Goal: Task Accomplishment & Management: Use online tool/utility

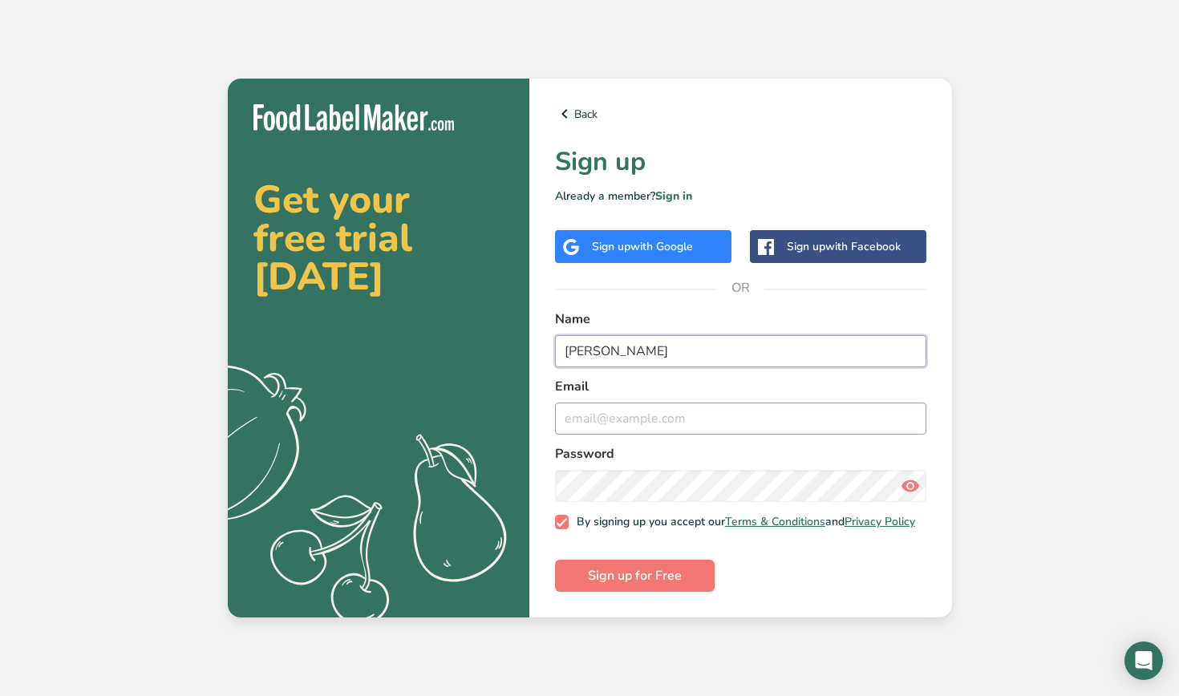
type input "[PERSON_NAME]"
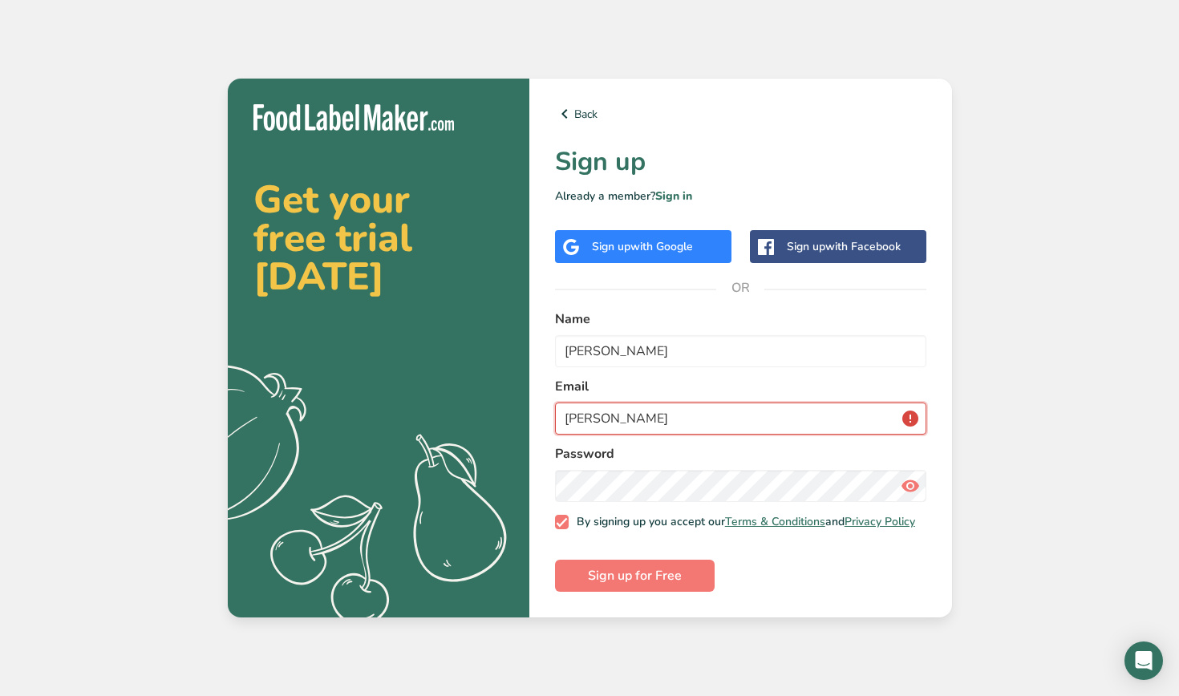
type input "[PERSON_NAME]"
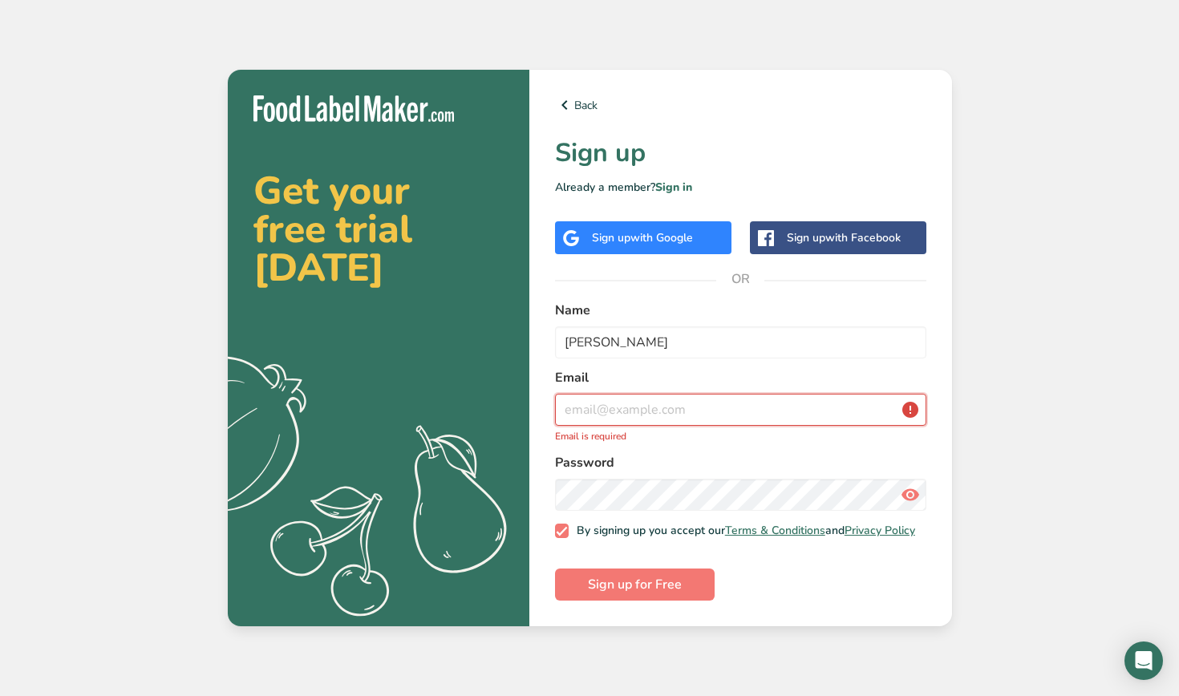
type input "[EMAIL_ADDRESS][DOMAIN_NAME]"
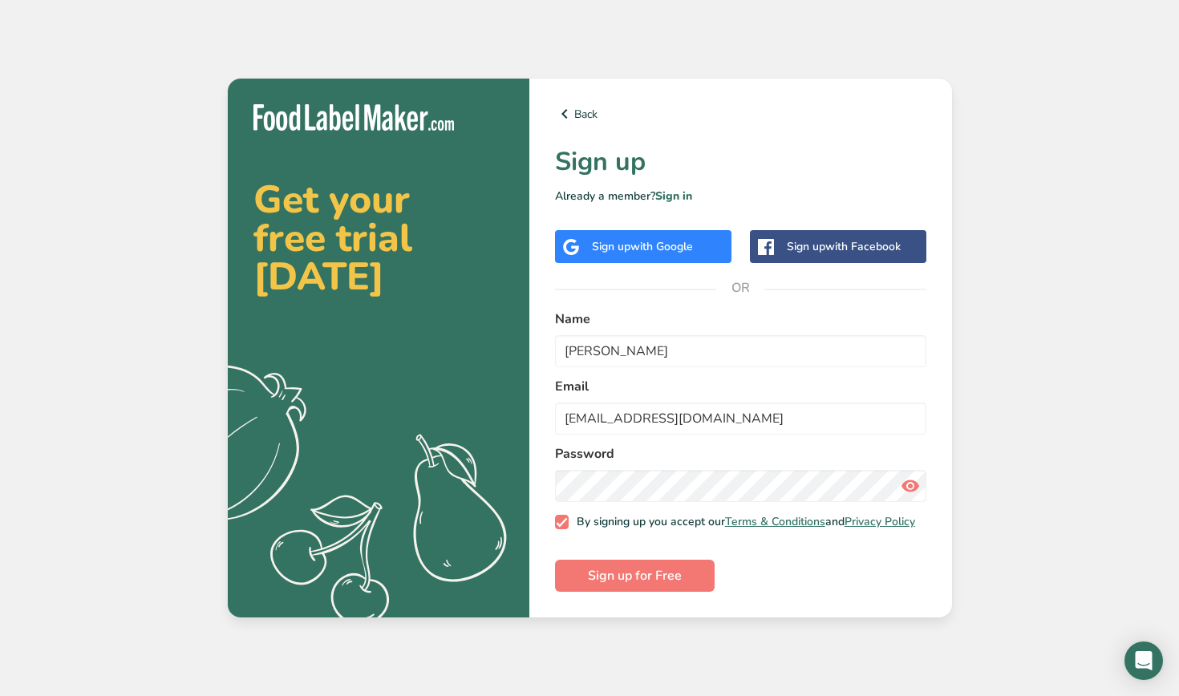
click at [841, 560] on form "Name [PERSON_NAME] Email [EMAIL_ADDRESS][DOMAIN_NAME] Password By signing up yo…" at bounding box center [740, 451] width 371 height 282
click at [675, 573] on span "Sign up for Free" at bounding box center [635, 575] width 94 height 19
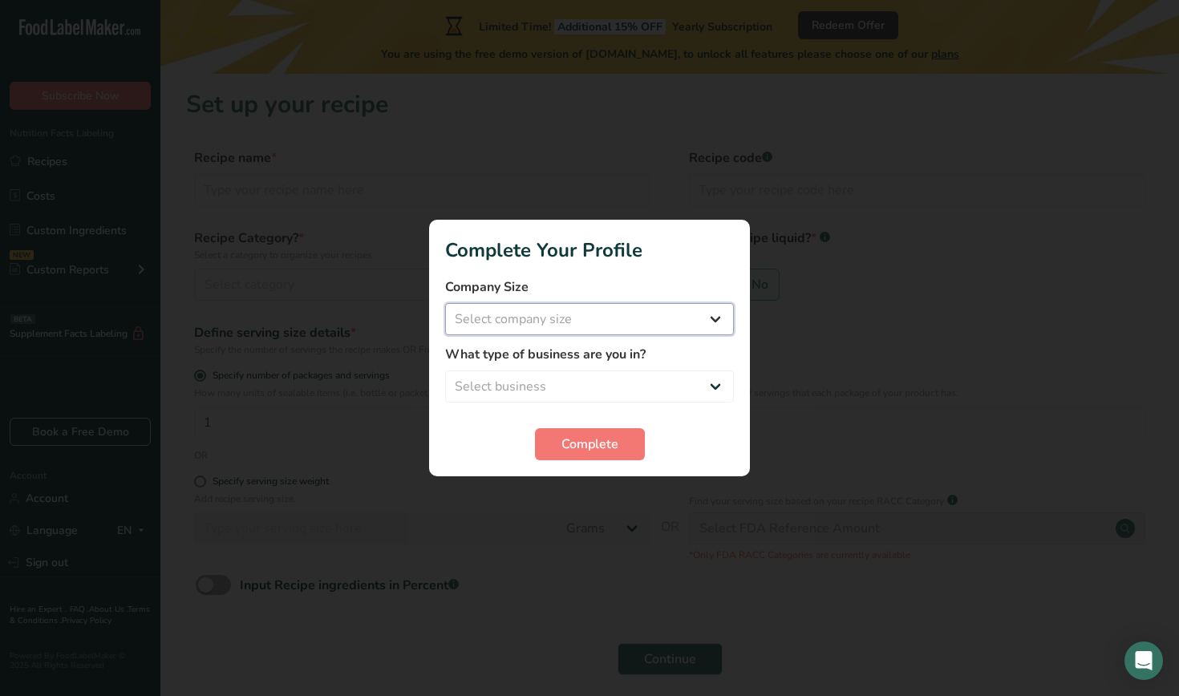
select select "1"
click at [606, 443] on span "Complete" at bounding box center [589, 444] width 57 height 19
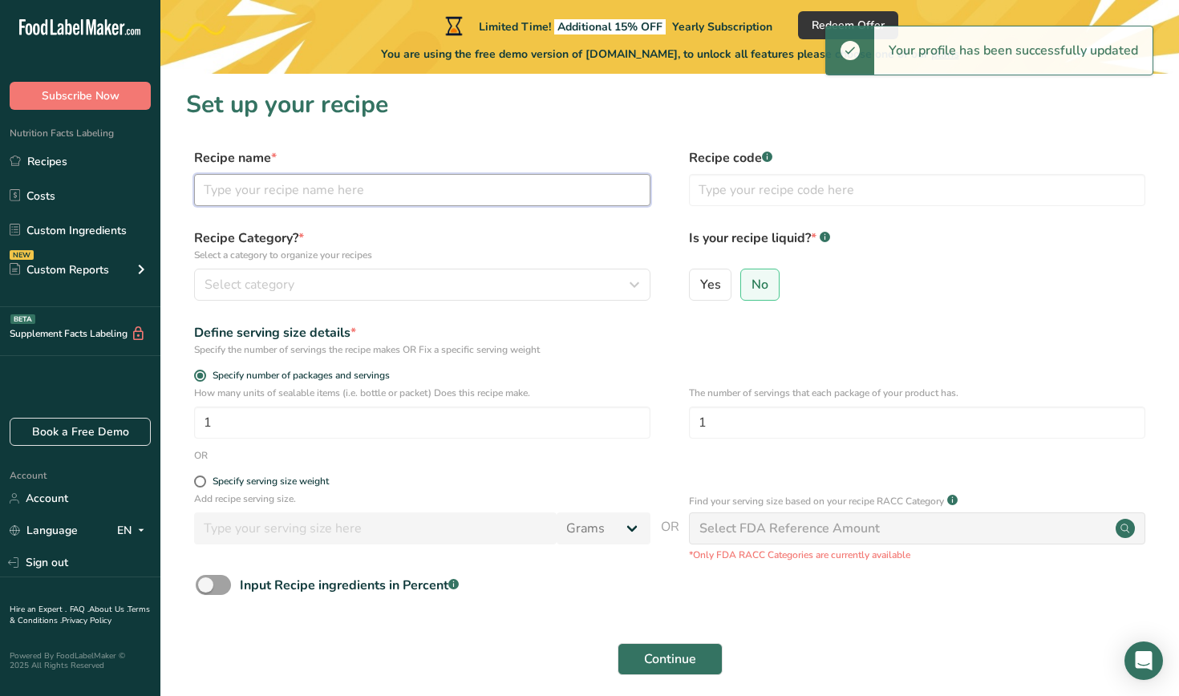
click at [380, 200] on input "text" at bounding box center [422, 190] width 456 height 32
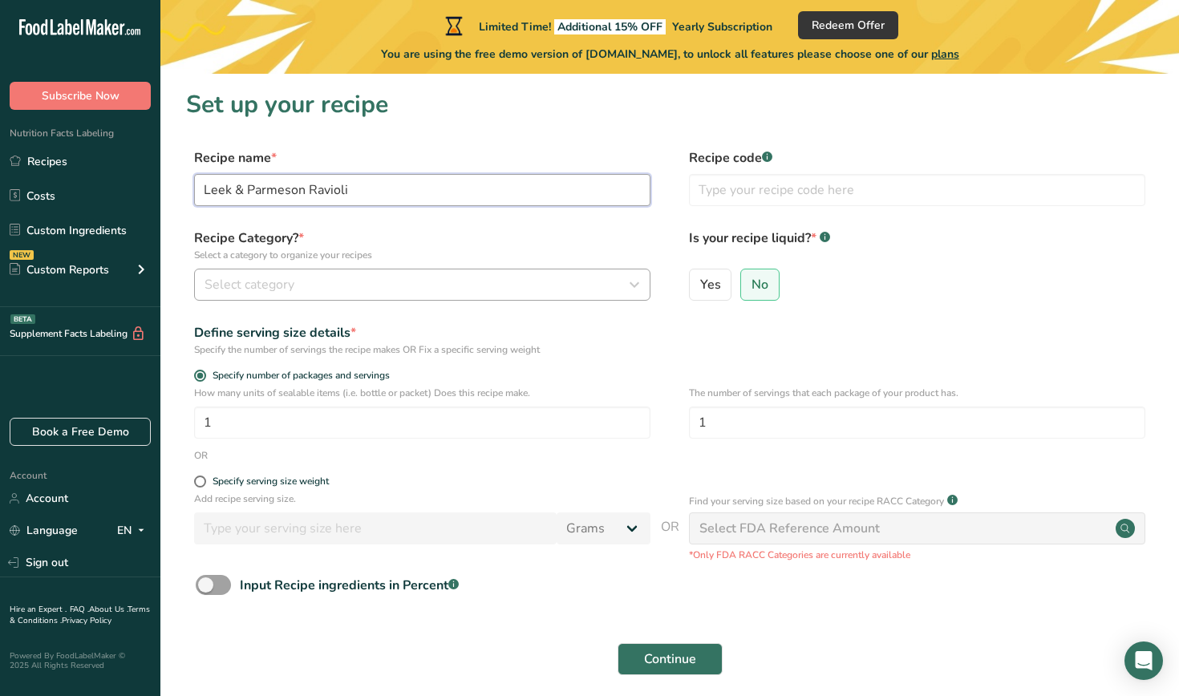
type input "Leek & Parmeson Ravioli"
click at [476, 282] on div "Select category" at bounding box center [418, 284] width 426 height 19
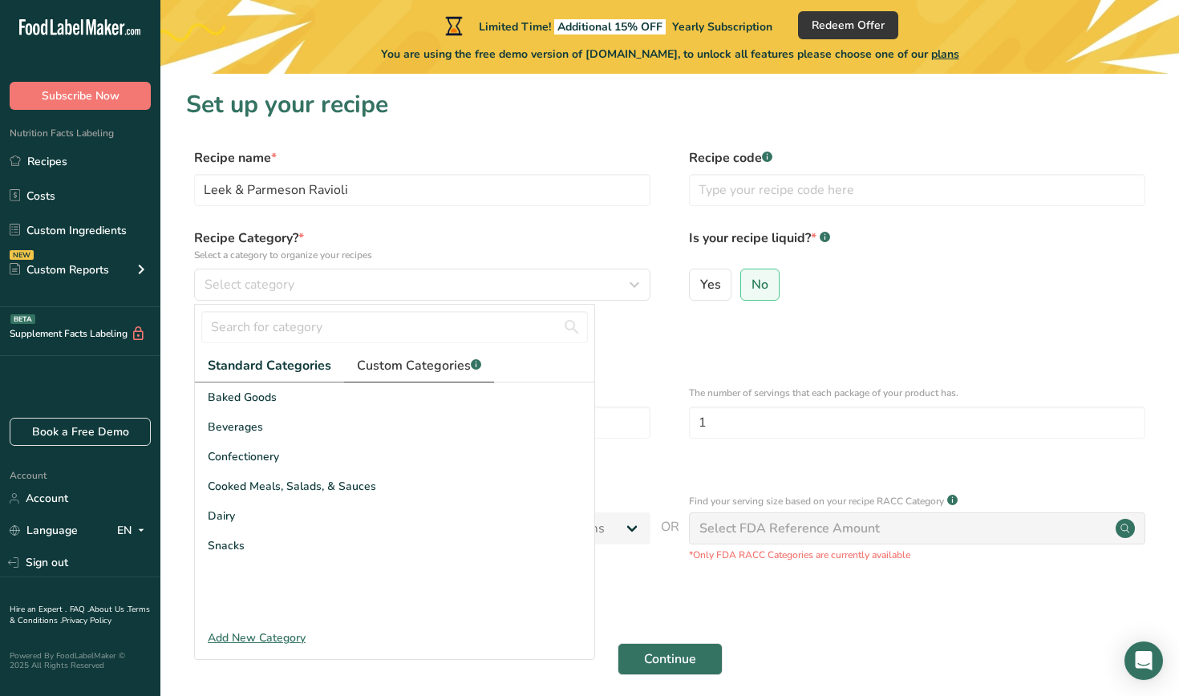
click at [413, 377] on link "Custom Categories .a-a{fill:#347362;}.b-a{fill:#fff;}" at bounding box center [419, 366] width 150 height 33
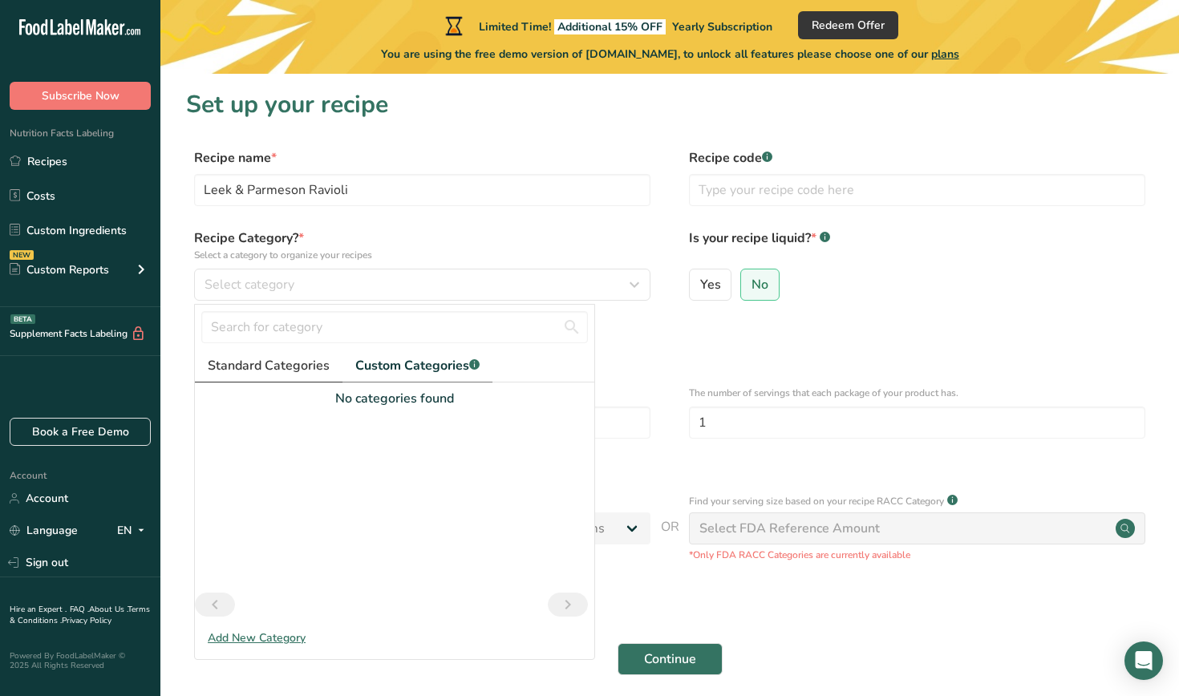
click at [262, 375] on link "Standard Categories" at bounding box center [269, 366] width 148 height 33
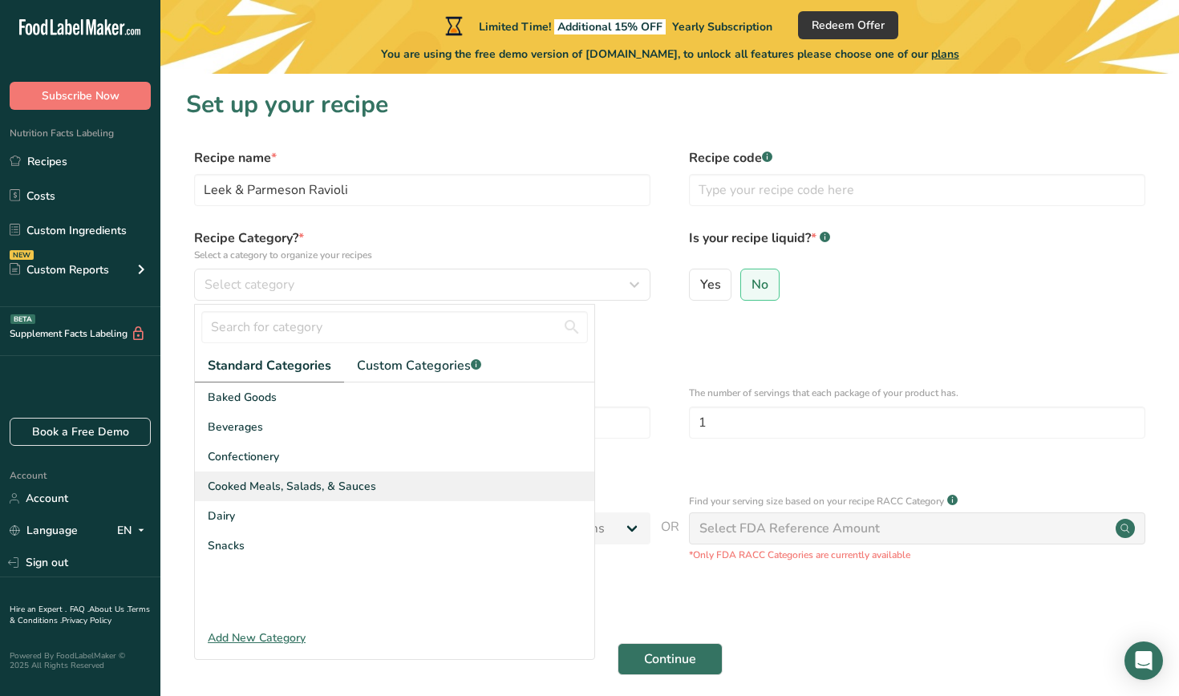
click at [292, 481] on span "Cooked Meals, Salads, & Sauces" at bounding box center [292, 486] width 168 height 17
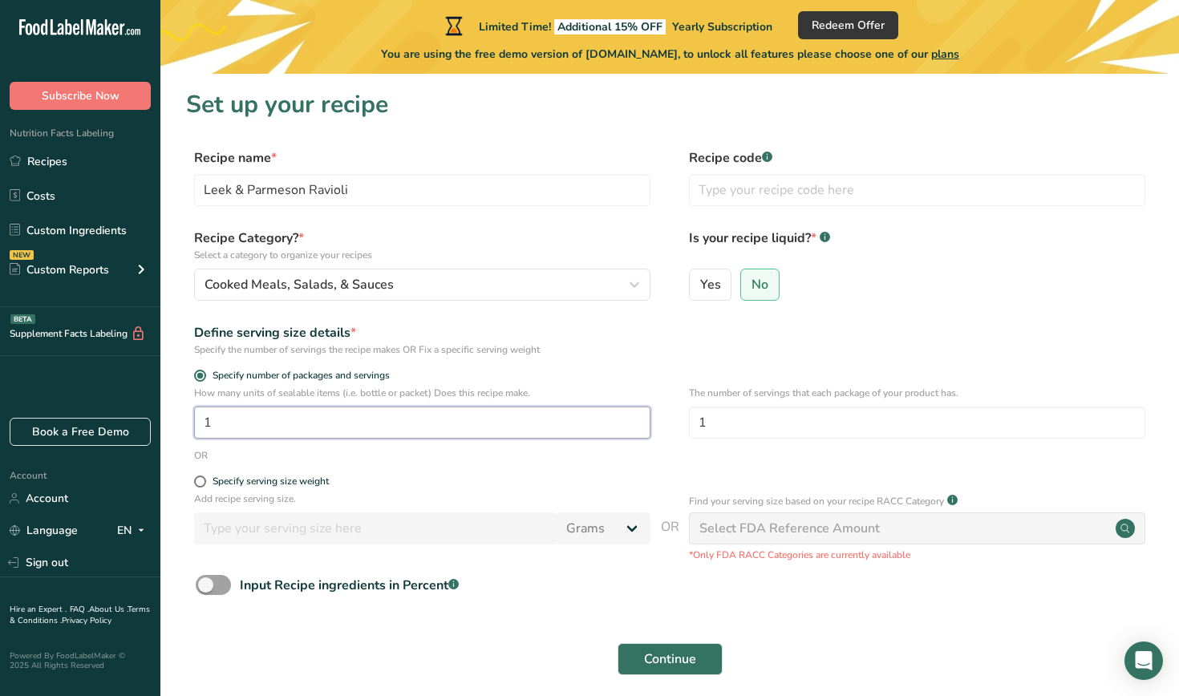
click at [331, 434] on input "1" at bounding box center [422, 423] width 456 height 32
type input "20"
click at [739, 435] on input "1" at bounding box center [917, 423] width 456 height 32
type input "4"
click at [666, 652] on span "Continue" at bounding box center [670, 659] width 52 height 19
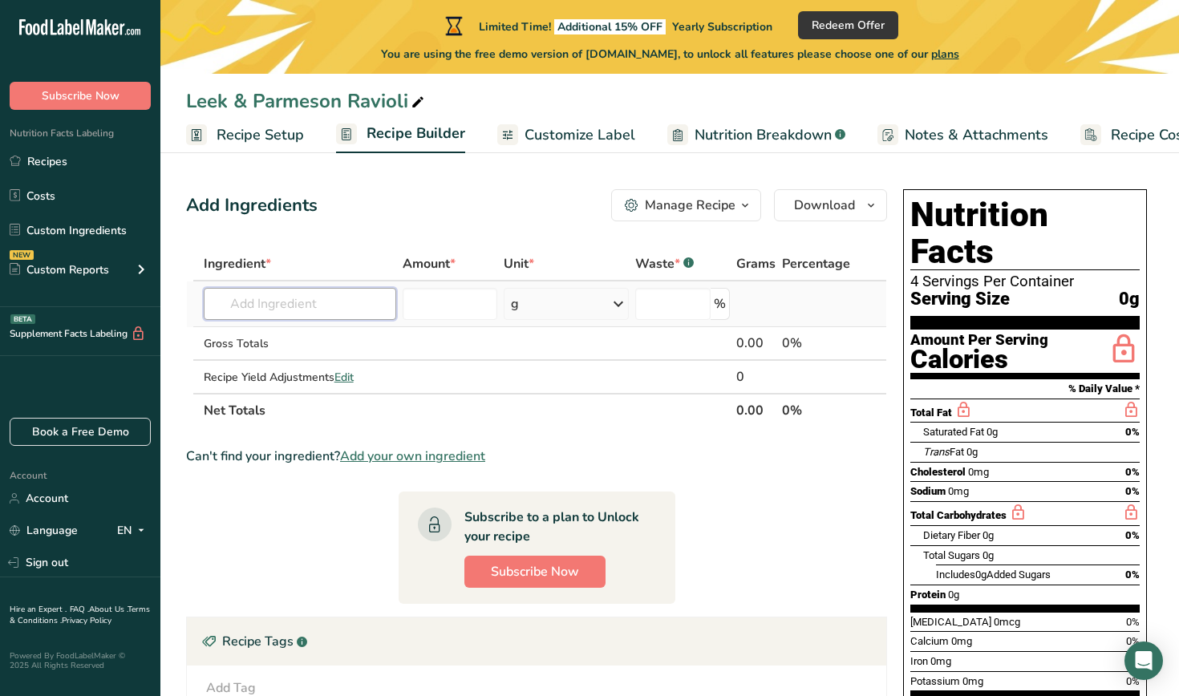
click at [282, 303] on input "text" at bounding box center [300, 304] width 193 height 32
type input "0"
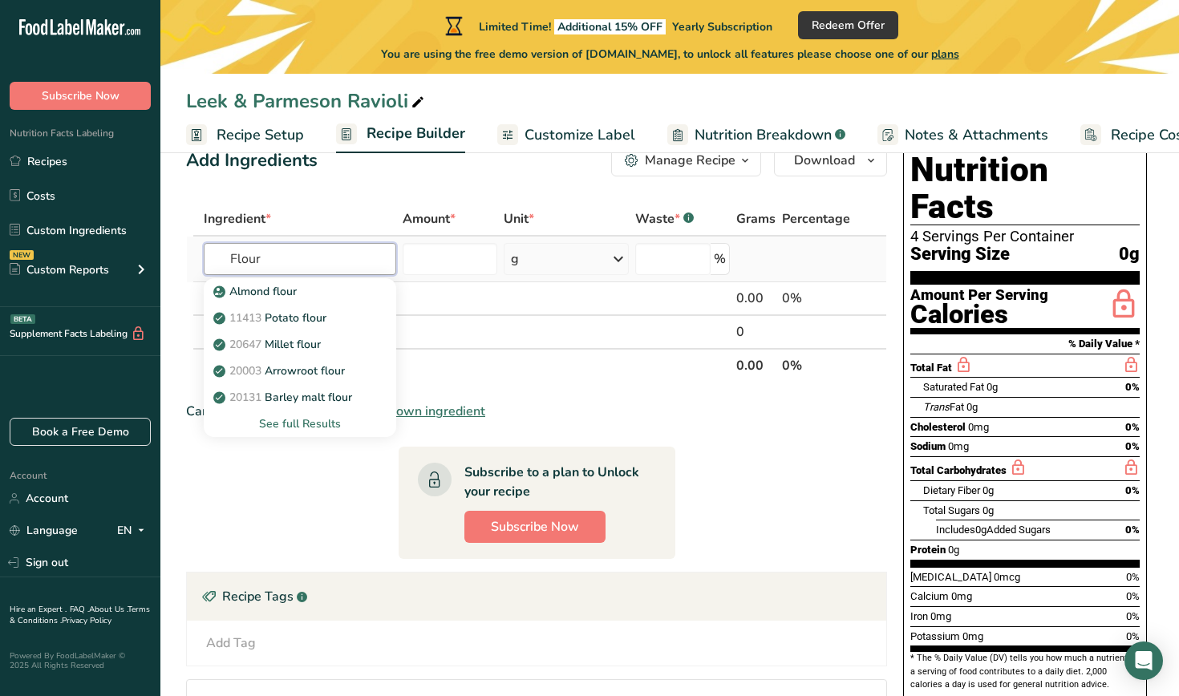
scroll to position [44, 0]
type input "Flour"
click at [298, 423] on div "See full Results" at bounding box center [301, 424] width 168 height 17
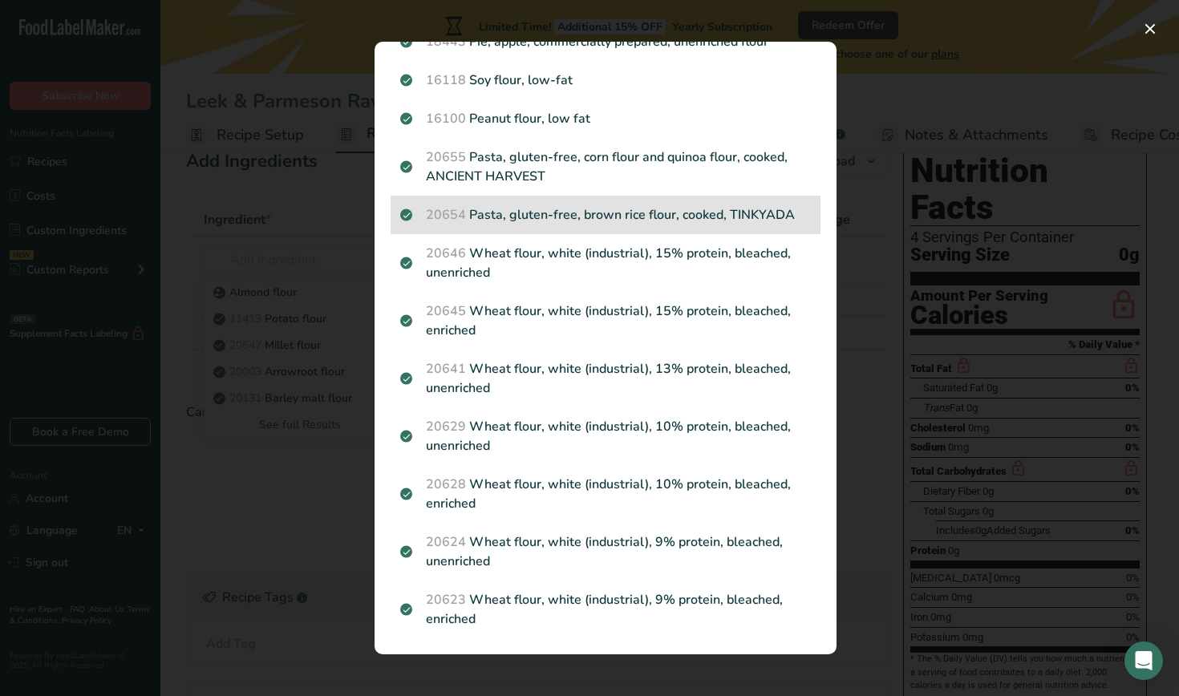
scroll to position [1781, 0]
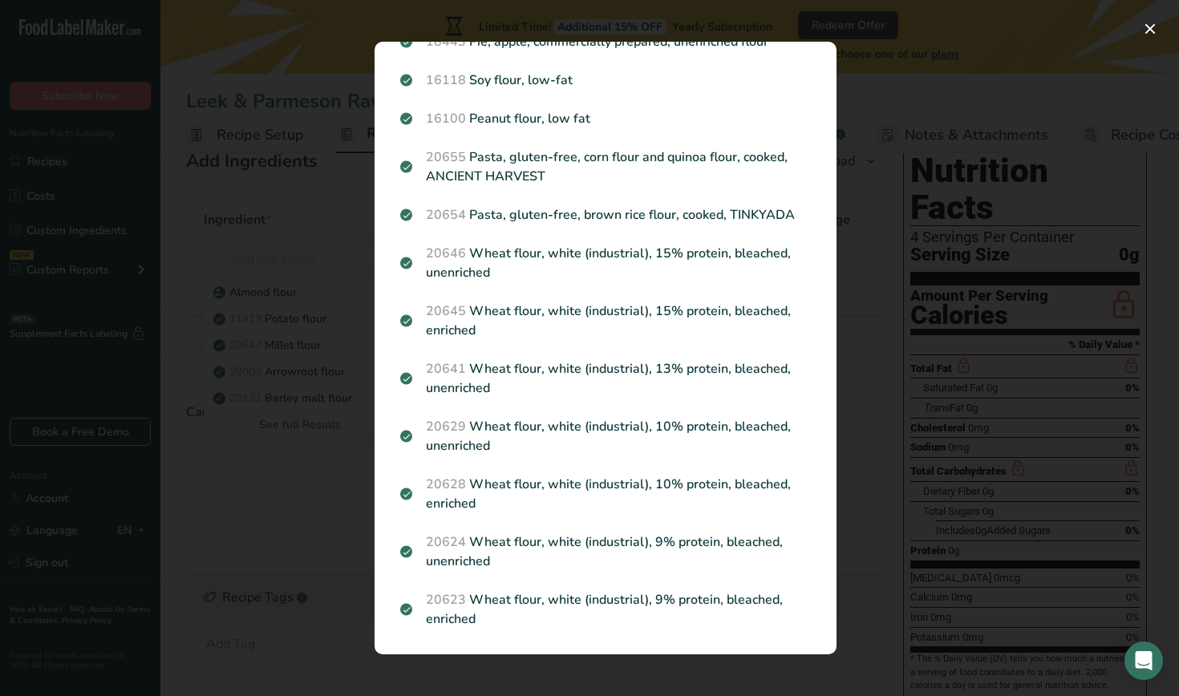
click at [326, 464] on div "Search results modal" at bounding box center [589, 348] width 1179 height 696
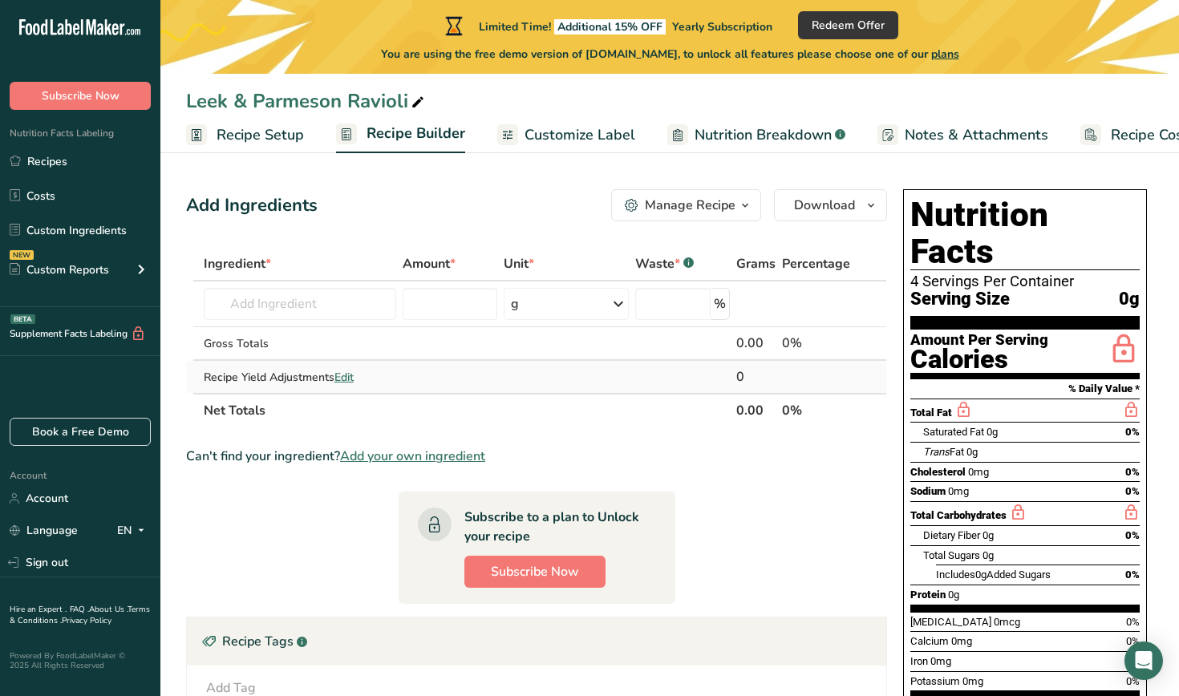
scroll to position [0, 0]
